Goal: Task Accomplishment & Management: Complete application form

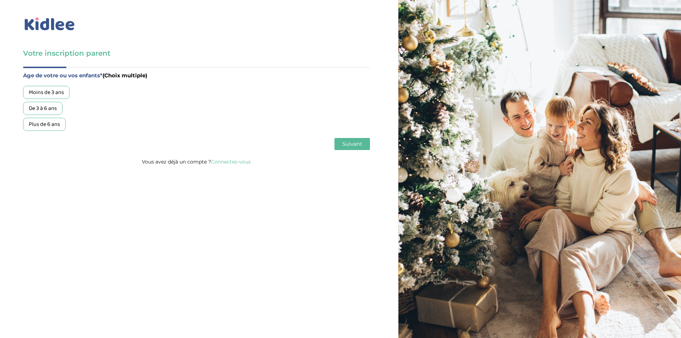
click at [58, 107] on div "De 3 à 6 ans" at bounding box center [42, 108] width 39 height 13
click at [58, 93] on div "Moins de 3 ans" at bounding box center [46, 92] width 46 height 13
click at [351, 142] on span "Suivant" at bounding box center [352, 143] width 20 height 7
click at [33, 106] on div "Garde ponctuelle" at bounding box center [49, 108] width 53 height 13
click at [360, 141] on span "Suivant" at bounding box center [352, 143] width 20 height 7
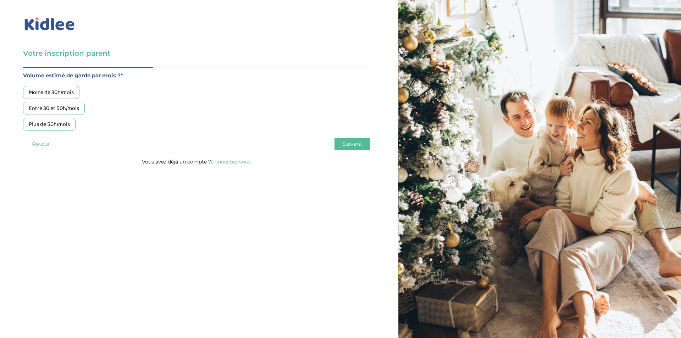
click at [35, 93] on div "Moins de 30h/mois" at bounding box center [51, 92] width 56 height 13
click at [362, 142] on button "Suivant" at bounding box center [351, 144] width 35 height 12
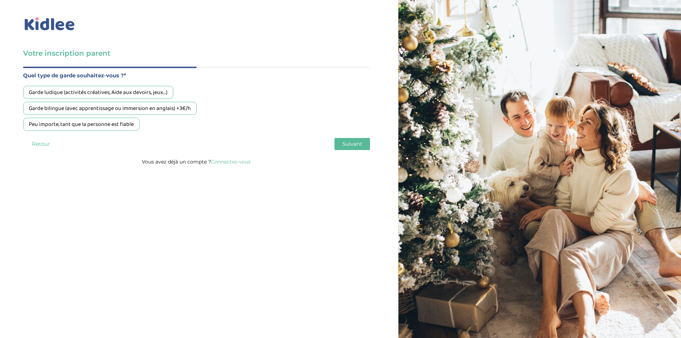
click at [106, 127] on div "Peu importe, tant que la personne est fiable" at bounding box center [81, 124] width 116 height 13
click at [341, 139] on button "Suivant" at bounding box center [351, 144] width 35 height 12
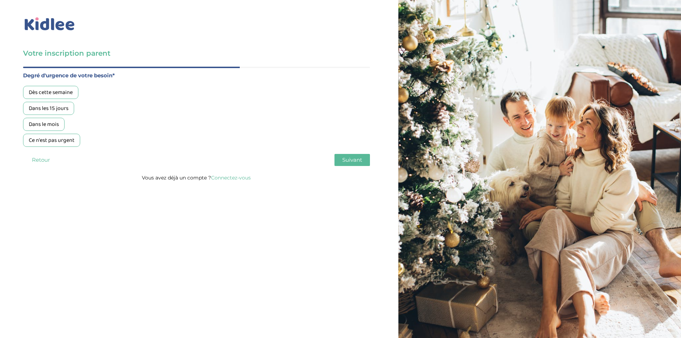
click at [58, 90] on div "Dès cette semaine" at bounding box center [50, 92] width 55 height 13
click at [344, 163] on span "Suivant" at bounding box center [352, 159] width 20 height 7
click at [67, 128] on div "Non, je pars de zéro" at bounding box center [52, 124] width 58 height 13
click at [357, 158] on span "Suivant" at bounding box center [352, 159] width 20 height 7
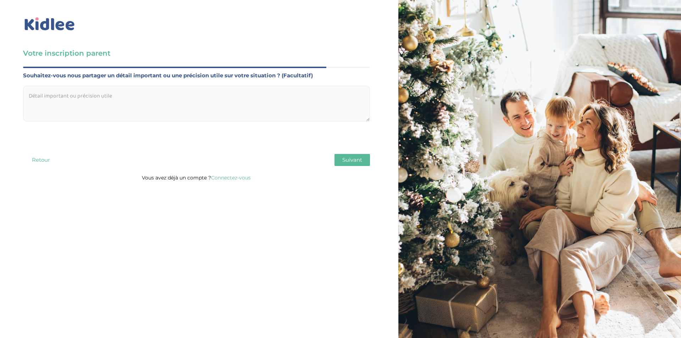
click at [169, 101] on textarea at bounding box center [196, 103] width 347 height 35
click at [354, 165] on button "Suivant" at bounding box center [351, 160] width 35 height 12
